Goal: Information Seeking & Learning: Learn about a topic

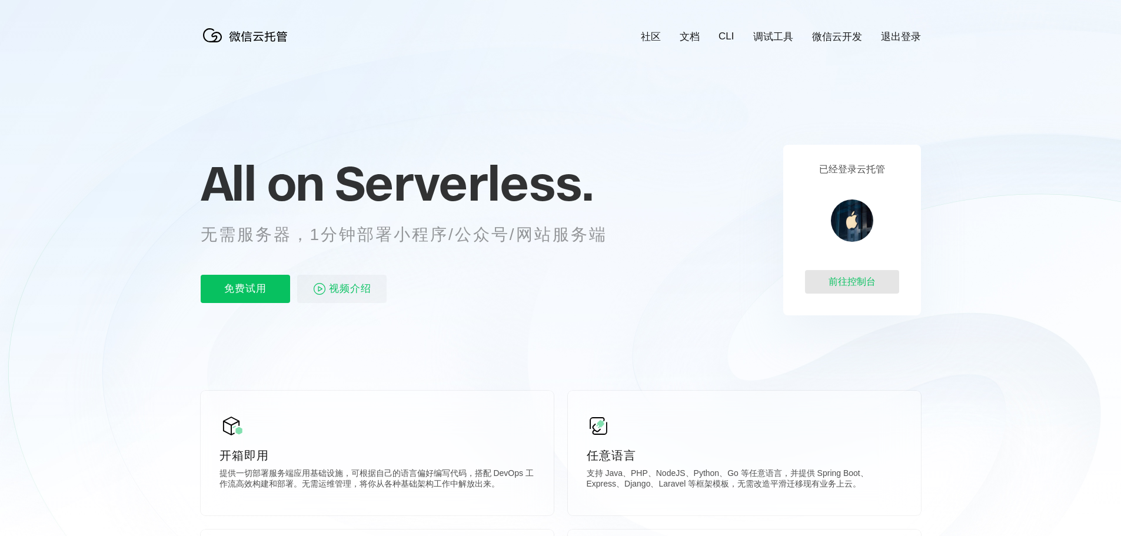
click at [867, 288] on div "前往控制台" at bounding box center [852, 282] width 94 height 24
click at [247, 294] on p "免费试用" at bounding box center [245, 289] width 89 height 28
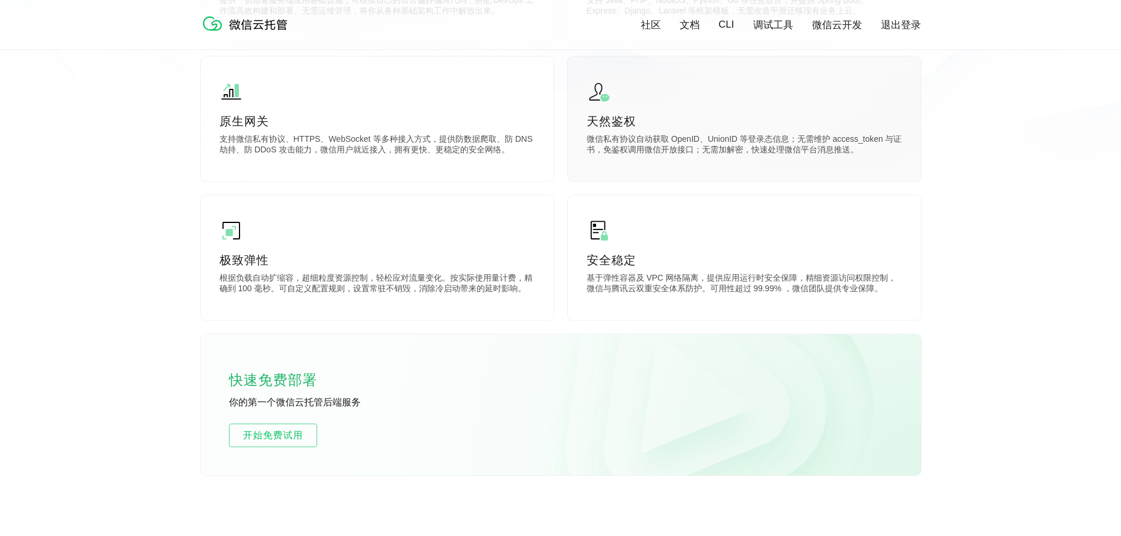
scroll to position [706, 0]
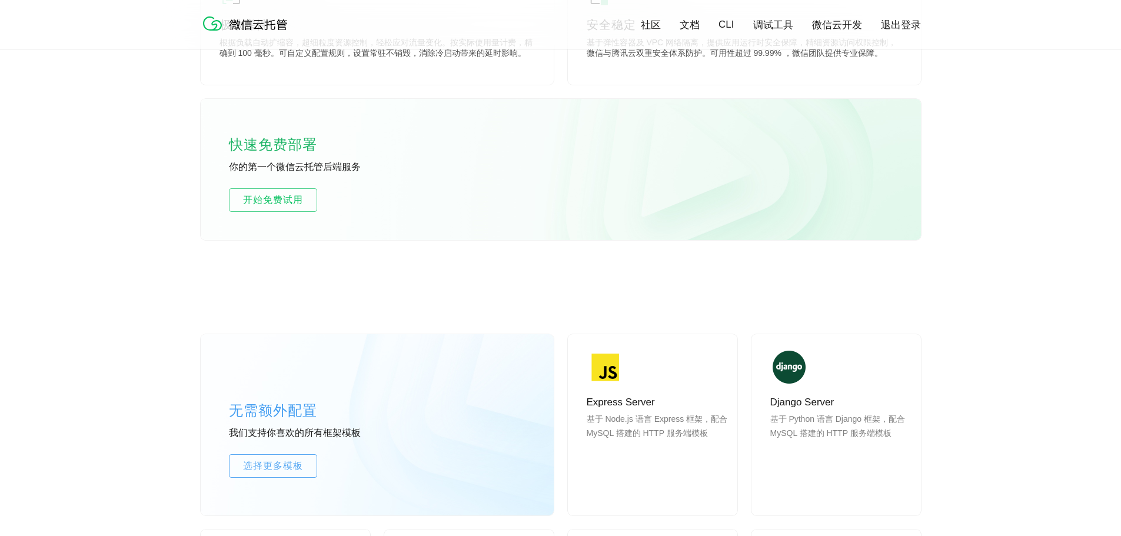
click at [301, 156] on p "快速免费部署" at bounding box center [288, 145] width 118 height 24
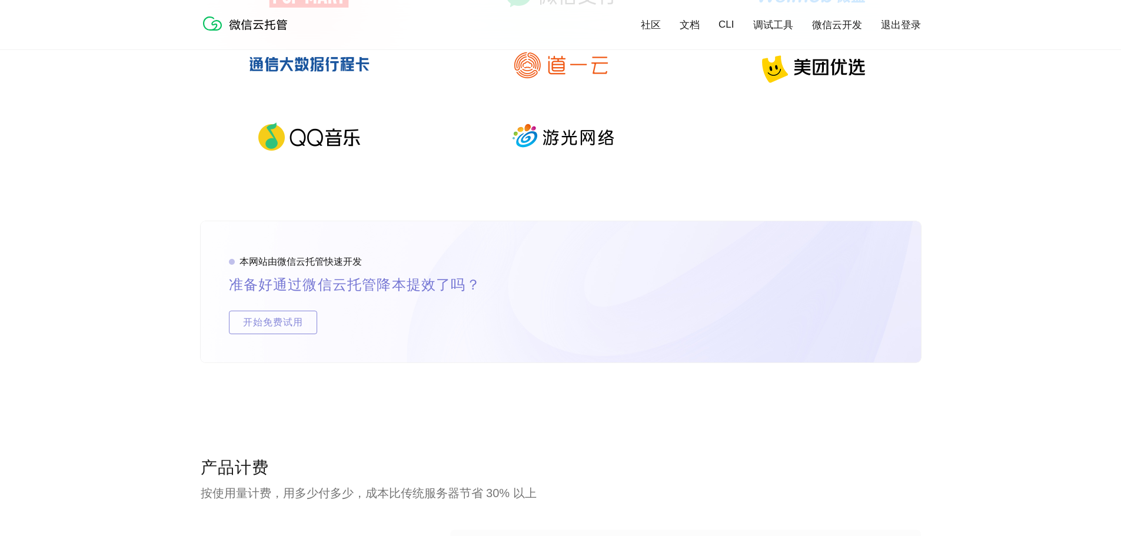
scroll to position [1922, 0]
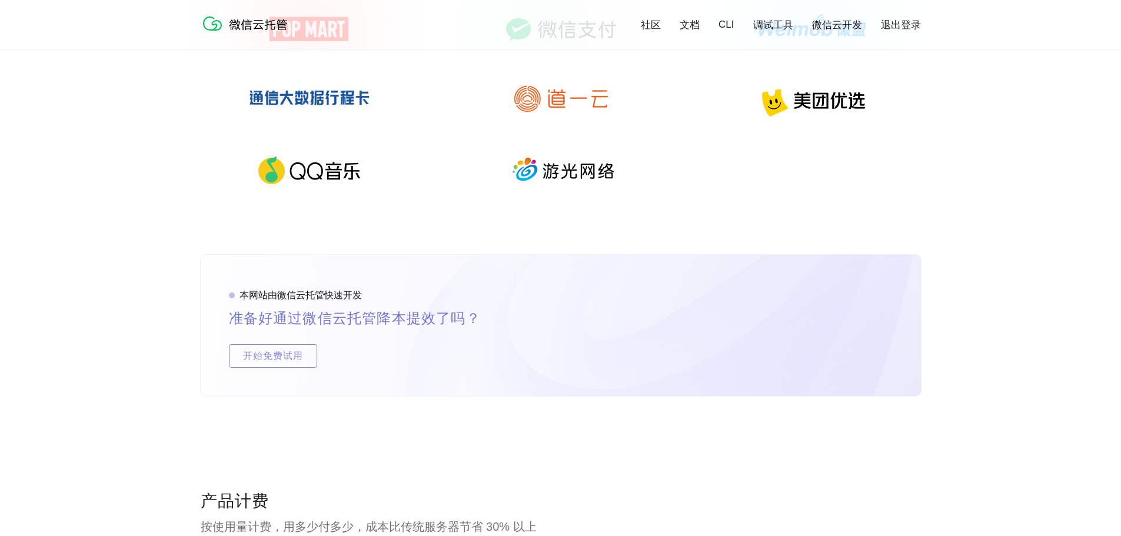
click at [837, 30] on link "微信云开发" at bounding box center [837, 25] width 50 height 14
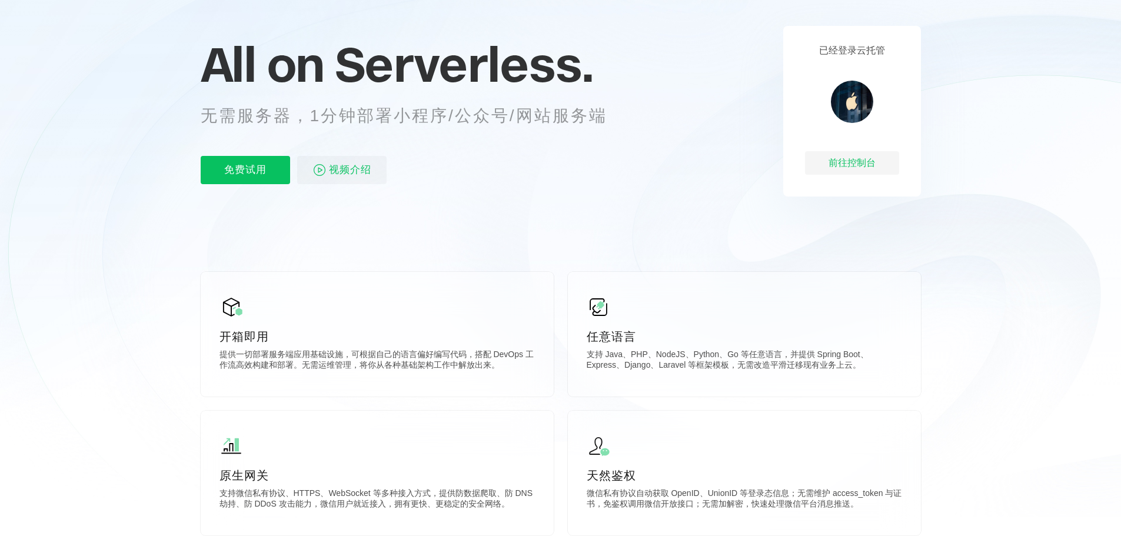
scroll to position [0, 0]
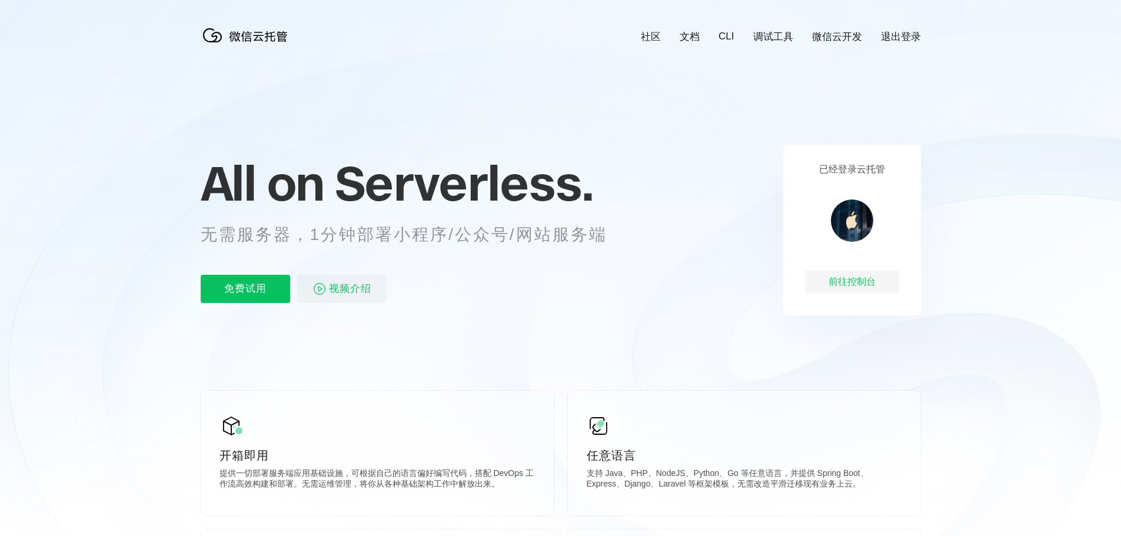
click at [870, 204] on div "已经登录云托管 前往控制台" at bounding box center [852, 230] width 138 height 171
click at [693, 36] on link "文档" at bounding box center [689, 37] width 20 height 14
